Goal: Check status: Check status

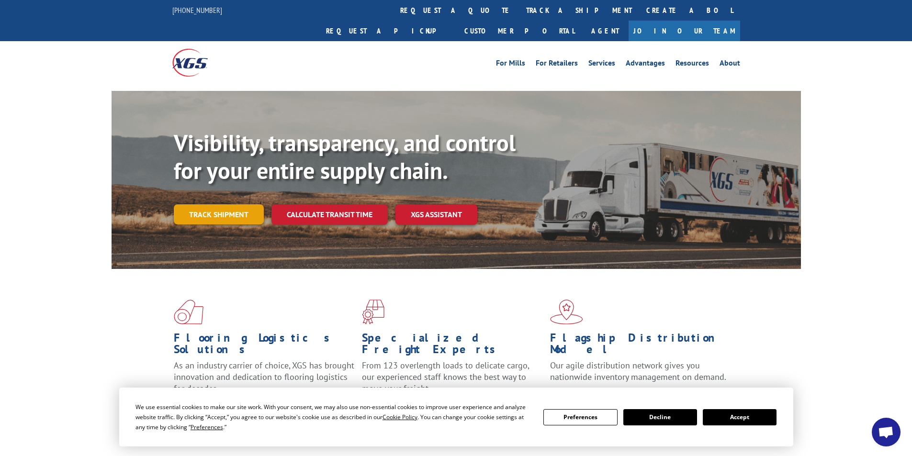
click at [231, 204] on link "Track shipment" at bounding box center [219, 214] width 90 height 20
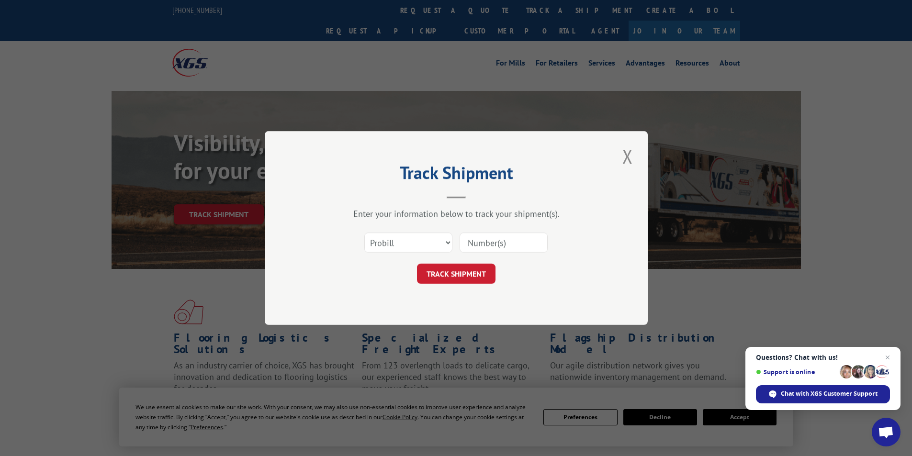
click at [535, 239] on input at bounding box center [504, 243] width 88 height 20
paste input "17539286"
type input "17539286"
click at [463, 268] on button "TRACK SHIPMENT" at bounding box center [456, 274] width 79 height 20
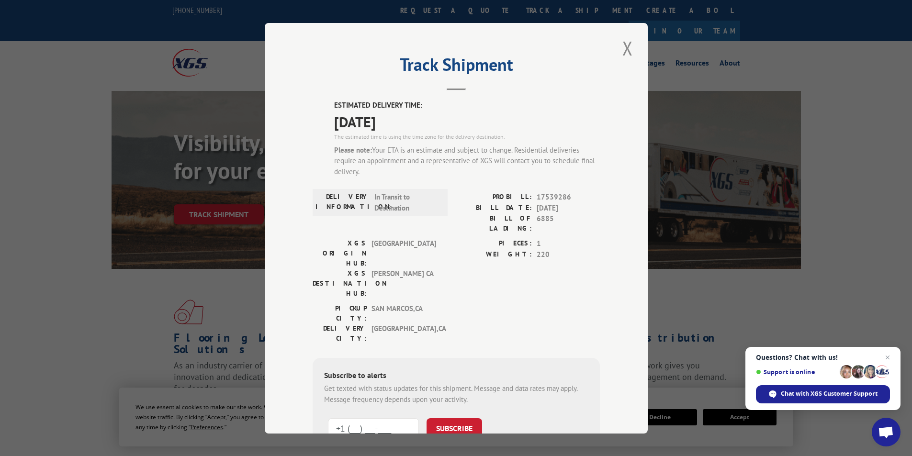
click at [377, 419] on input "+1 (___) ___-____" at bounding box center [373, 429] width 91 height 20
type input "[PHONE_NUMBER]"
click at [456, 419] on button "SUBSCRIBE" at bounding box center [455, 429] width 56 height 20
click at [631, 48] on button "Close modal" at bounding box center [628, 48] width 16 height 26
